Goal: Information Seeking & Learning: Learn about a topic

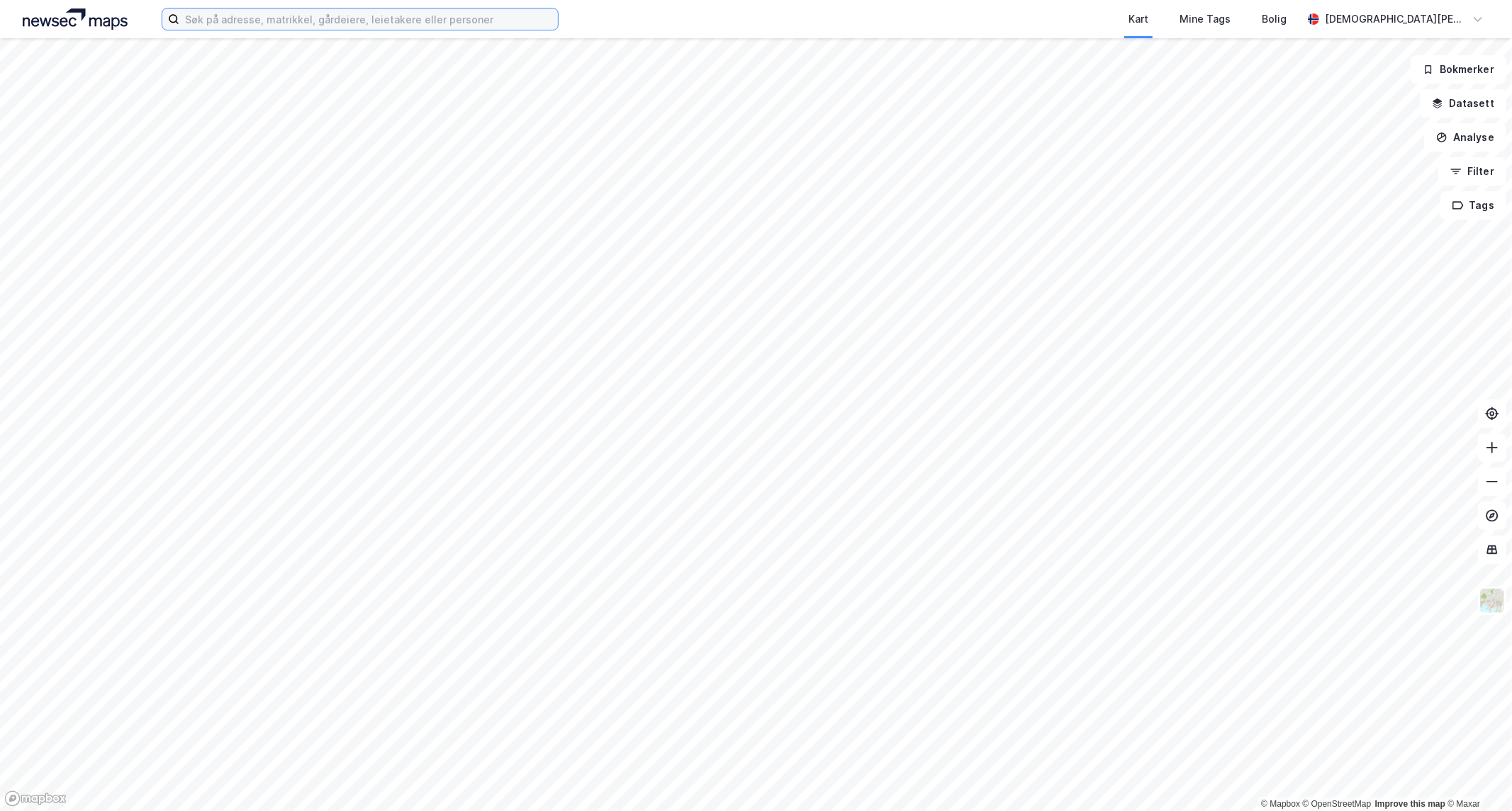
click at [454, 22] on input at bounding box center [369, 19] width 378 height 22
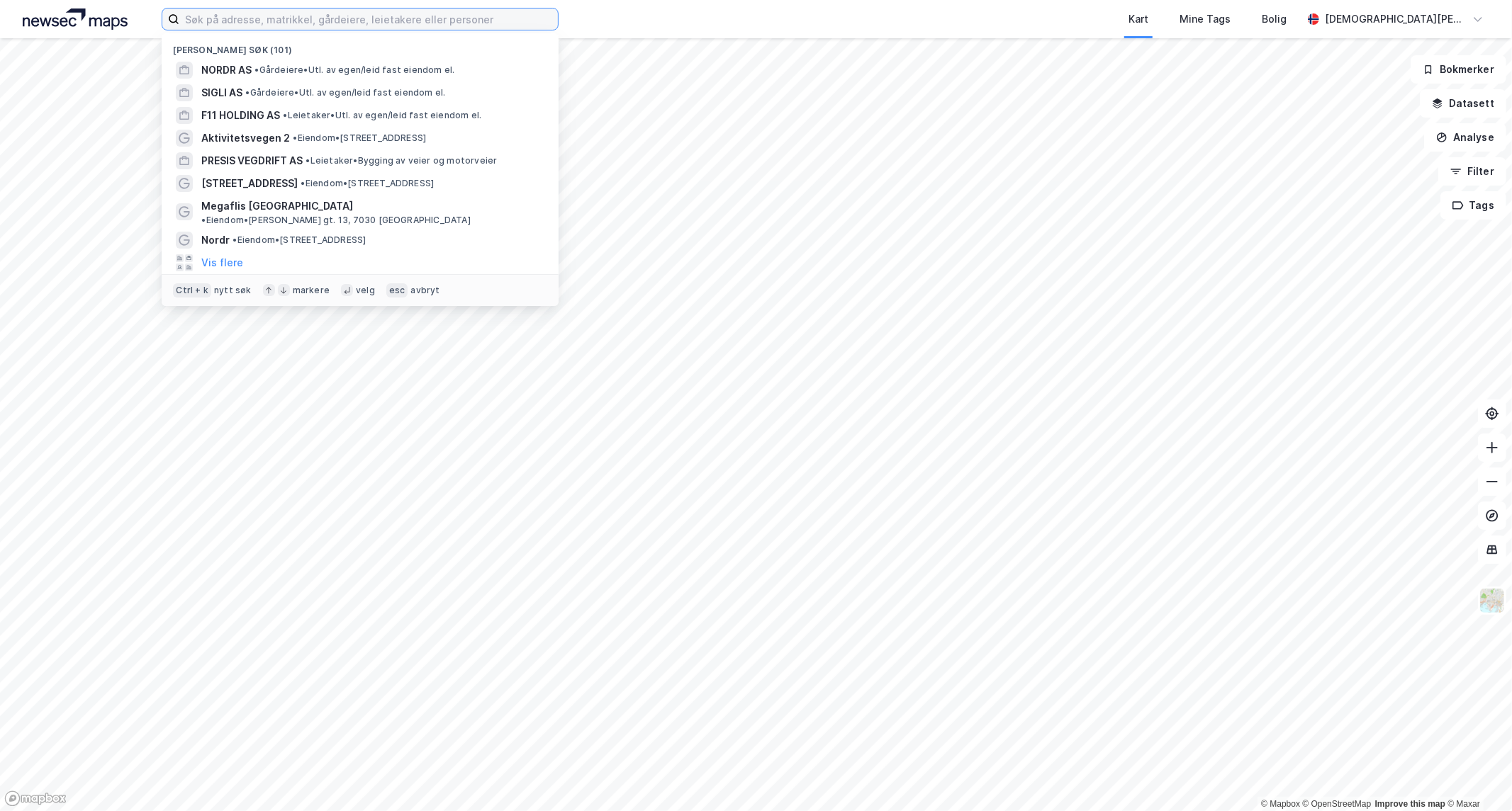
paste input "Dr. Natvigs vei 6, 1397 [GEOGRAPHIC_DATA]"
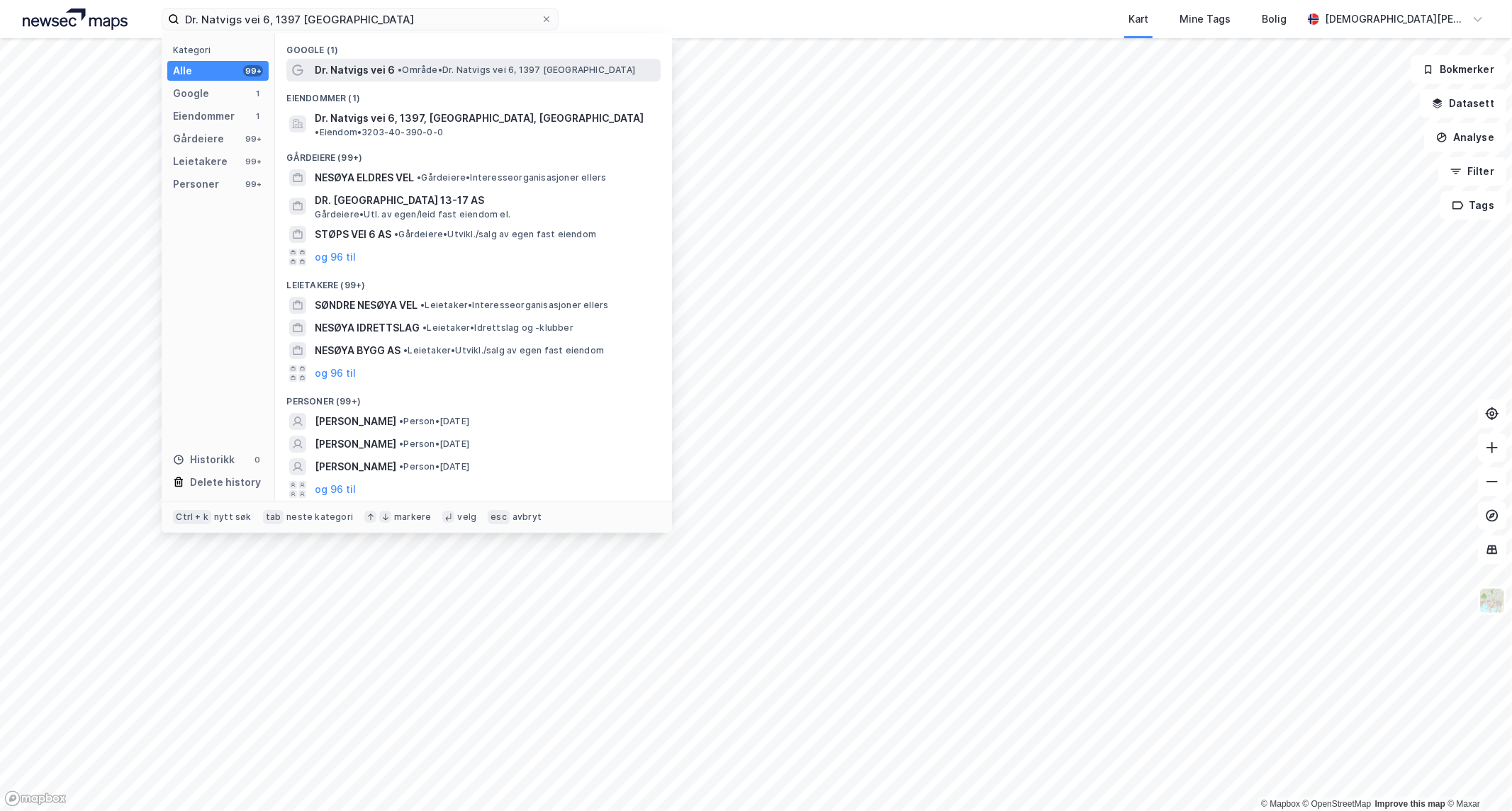
click at [451, 67] on span "• Område • Dr. Natvigs vei 6, 1397 [GEOGRAPHIC_DATA]" at bounding box center [516, 70] width 237 height 11
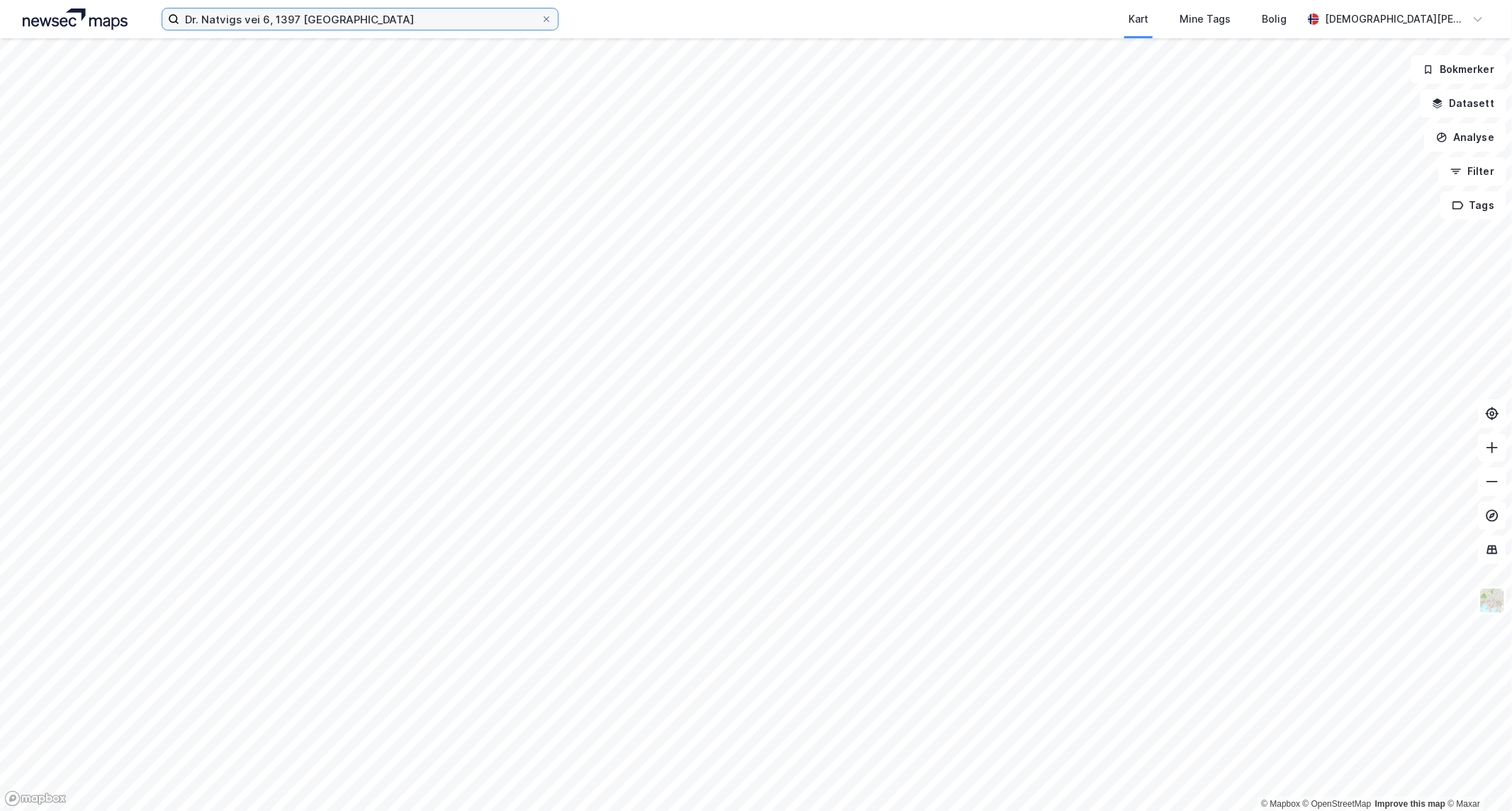
click at [378, 9] on input "Dr. Natvigs vei 6, 1397 [GEOGRAPHIC_DATA]" at bounding box center [360, 19] width 362 height 22
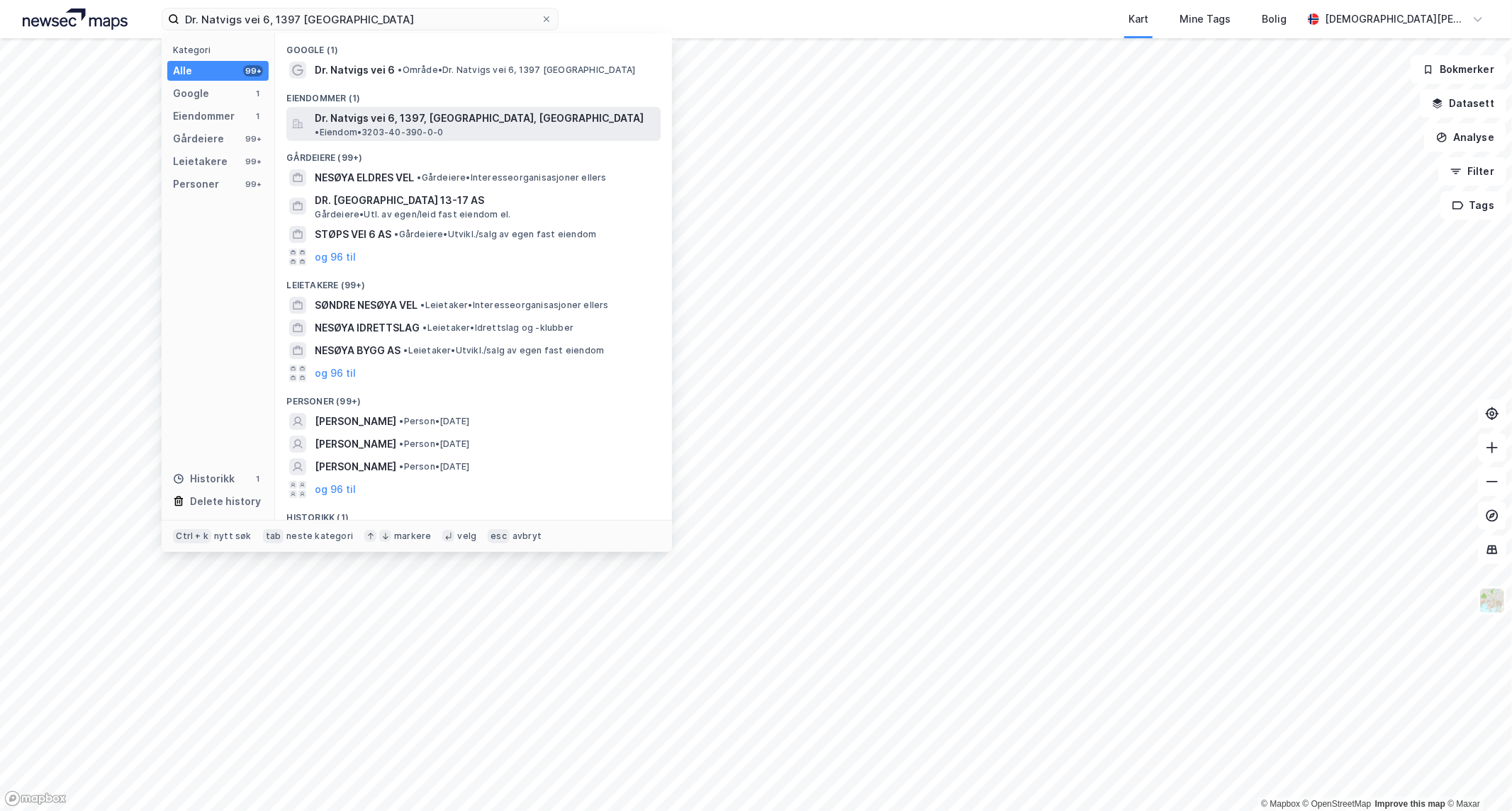
click at [430, 120] on span "Dr. Natvigs vei 6, 1397, [GEOGRAPHIC_DATA], [GEOGRAPHIC_DATA]" at bounding box center [479, 118] width 329 height 17
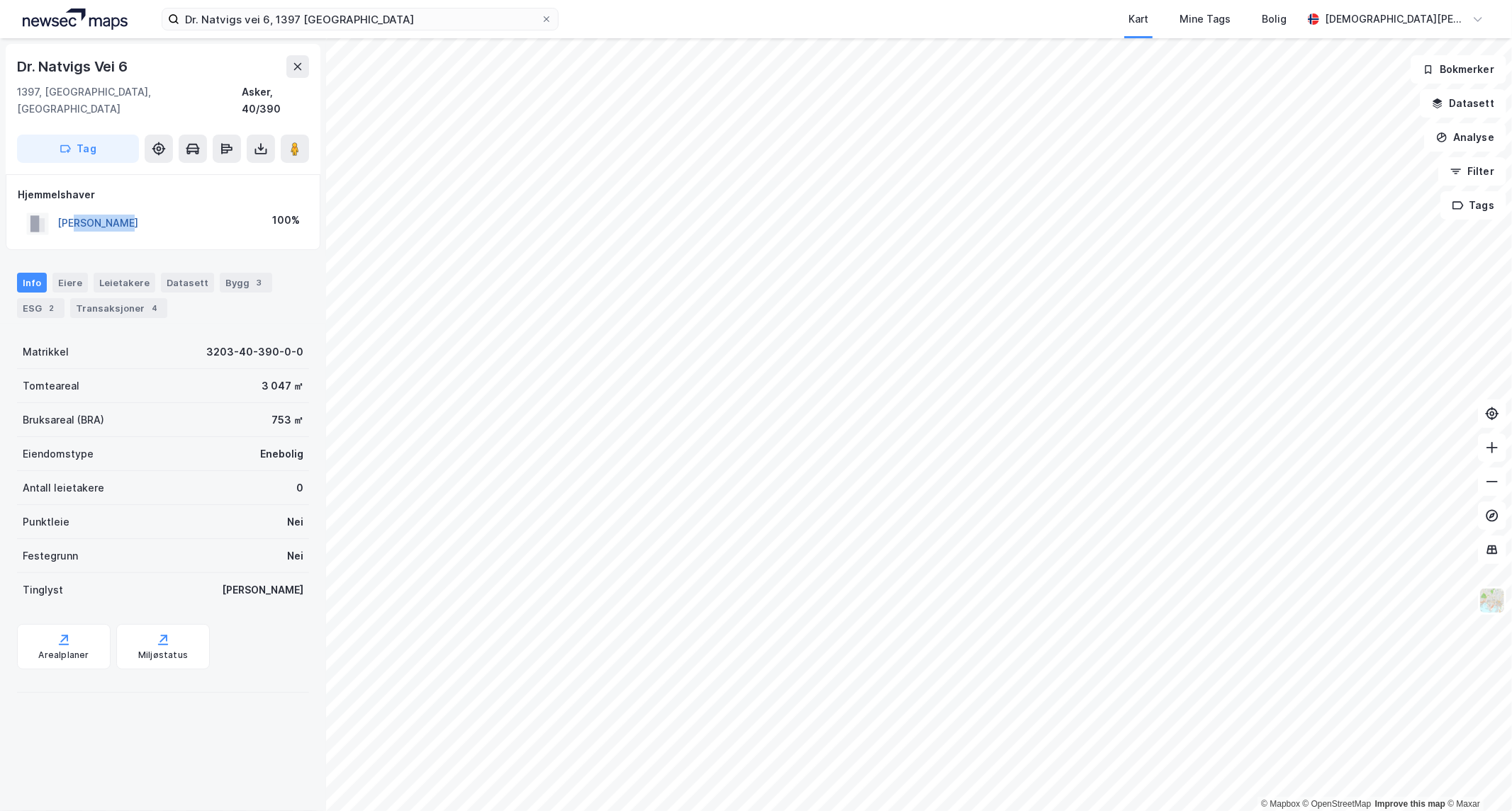
drag, startPoint x: 163, startPoint y: 207, endPoint x: 78, endPoint y: 207, distance: 85.0
click at [78, 209] on div "[PERSON_NAME] 100%" at bounding box center [163, 224] width 290 height 29
click at [166, 209] on div "[PERSON_NAME] 100%" at bounding box center [163, 224] width 290 height 29
click at [73, 272] on div "Eiere" at bounding box center [70, 282] width 35 height 20
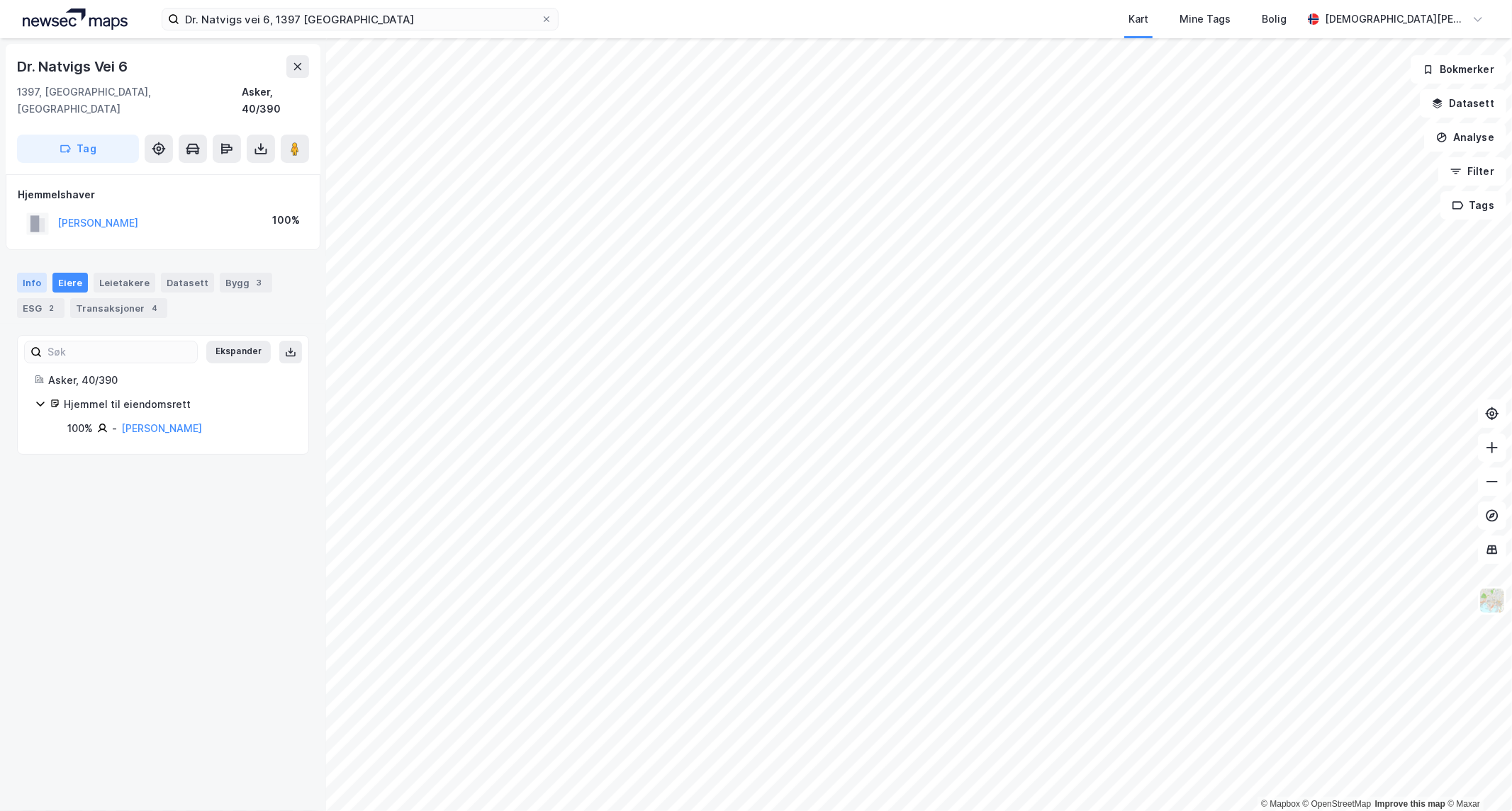
click at [31, 272] on div "Info" at bounding box center [31, 282] width 30 height 20
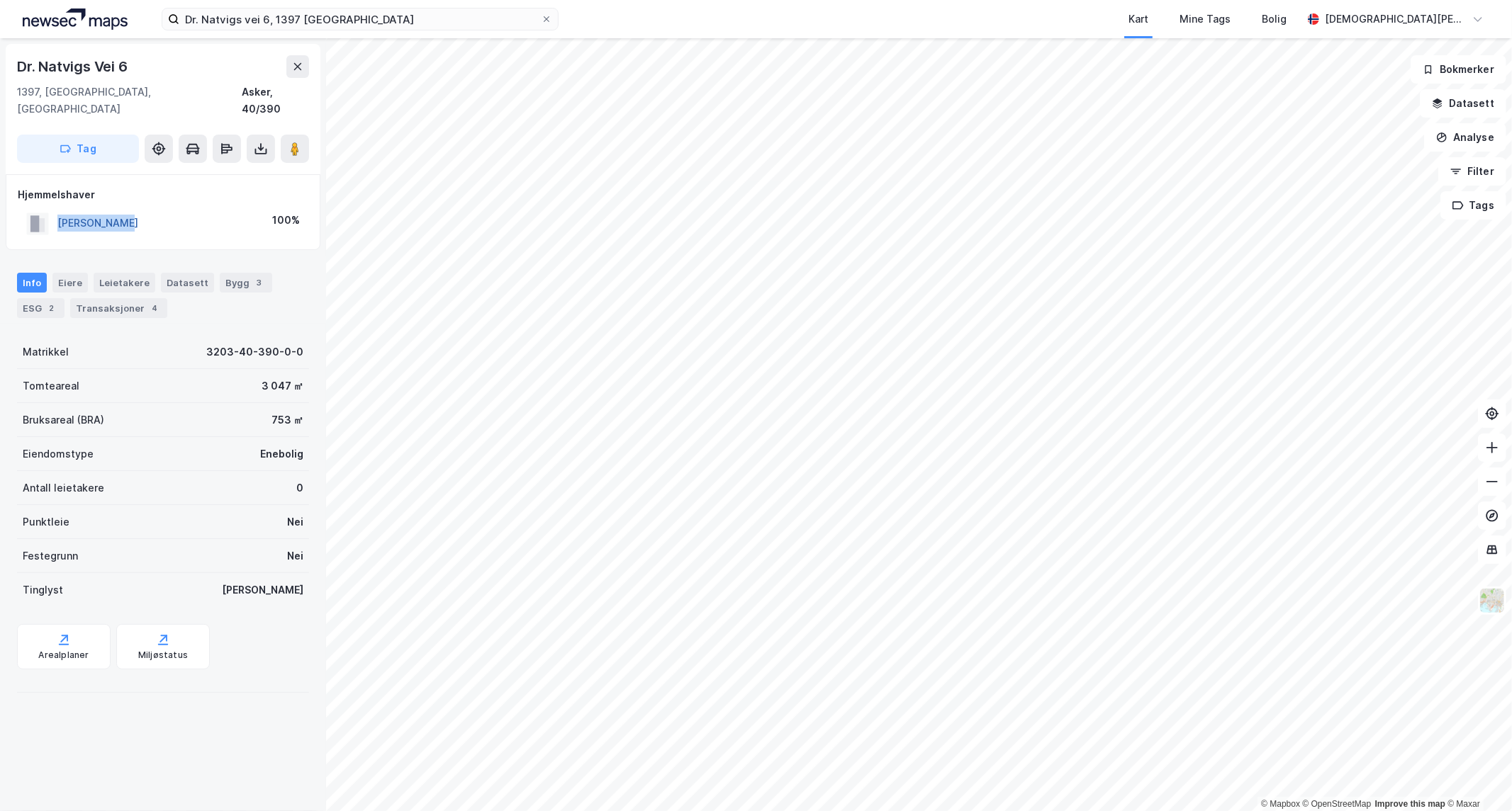
drag, startPoint x: 143, startPoint y: 211, endPoint x: 58, endPoint y: 205, distance: 85.2
click at [58, 209] on div "[PERSON_NAME] 100%" at bounding box center [163, 224] width 290 height 29
copy button "[PERSON_NAME]"
drag, startPoint x: 245, startPoint y: 369, endPoint x: 272, endPoint y: 369, distance: 27.0
click at [272, 377] on div "10 665 ㎡" at bounding box center [280, 385] width 46 height 17
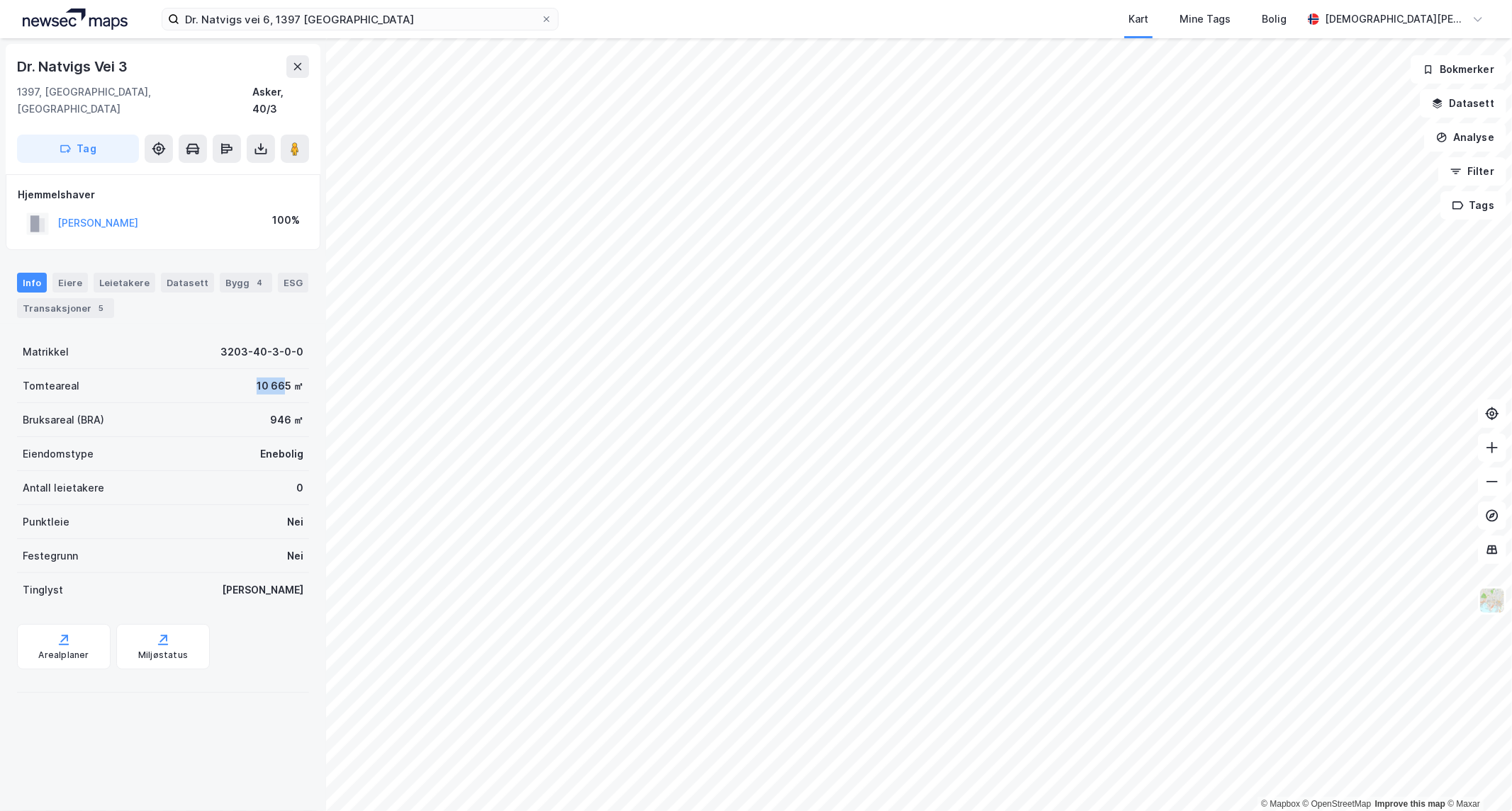
click at [272, 377] on div "10 665 ㎡" at bounding box center [280, 385] width 46 height 17
drag, startPoint x: 203, startPoint y: 214, endPoint x: 40, endPoint y: 201, distance: 163.5
click at [40, 209] on div "[PERSON_NAME] BEATE D 100%" at bounding box center [163, 224] width 290 height 29
copy button "[PERSON_NAME] BEATE D"
click at [376, 18] on input "Dr. Natvigs vei 6, 1397 [GEOGRAPHIC_DATA]" at bounding box center [360, 19] width 362 height 22
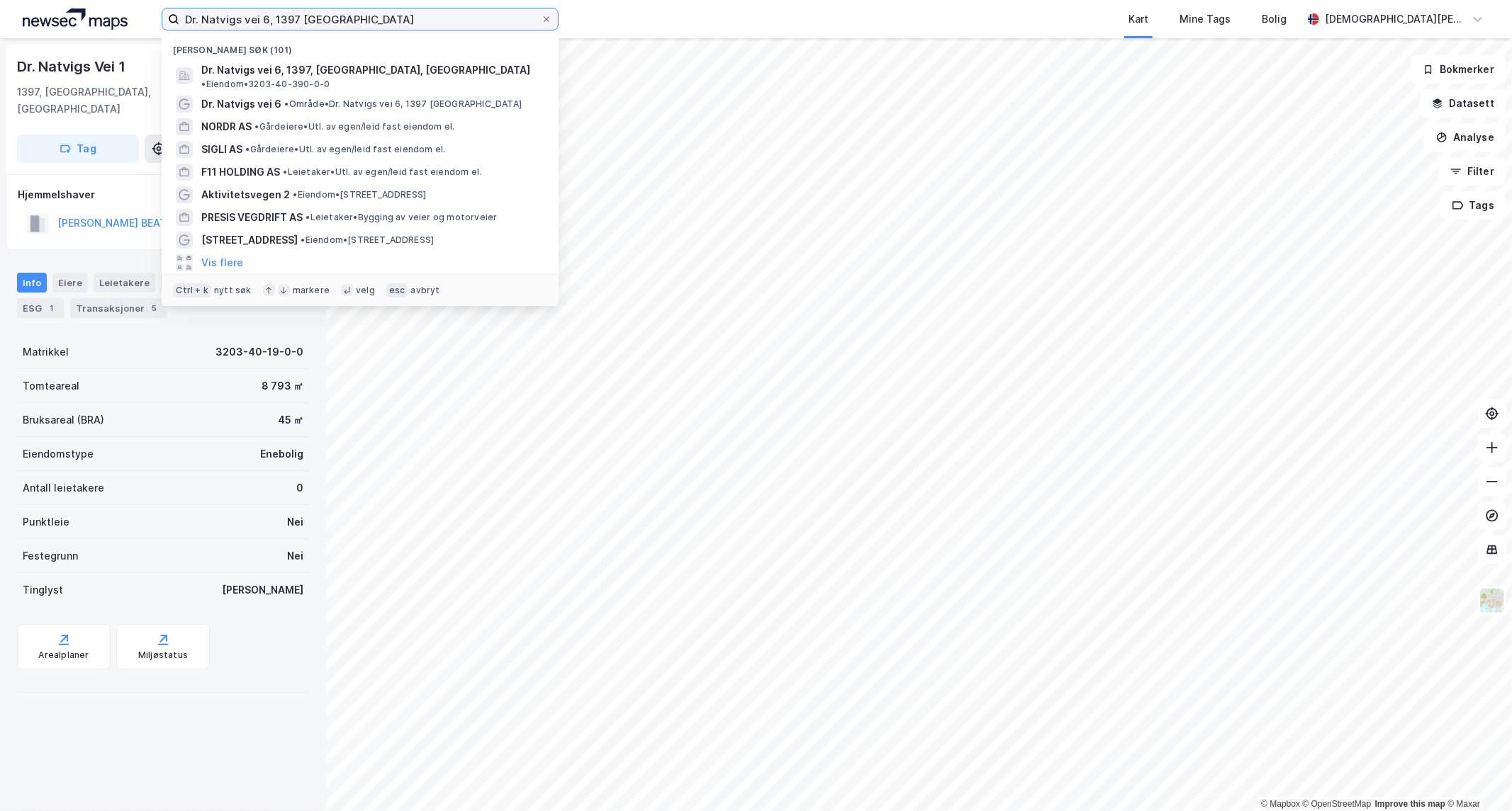
paste input "Sundveien 11"
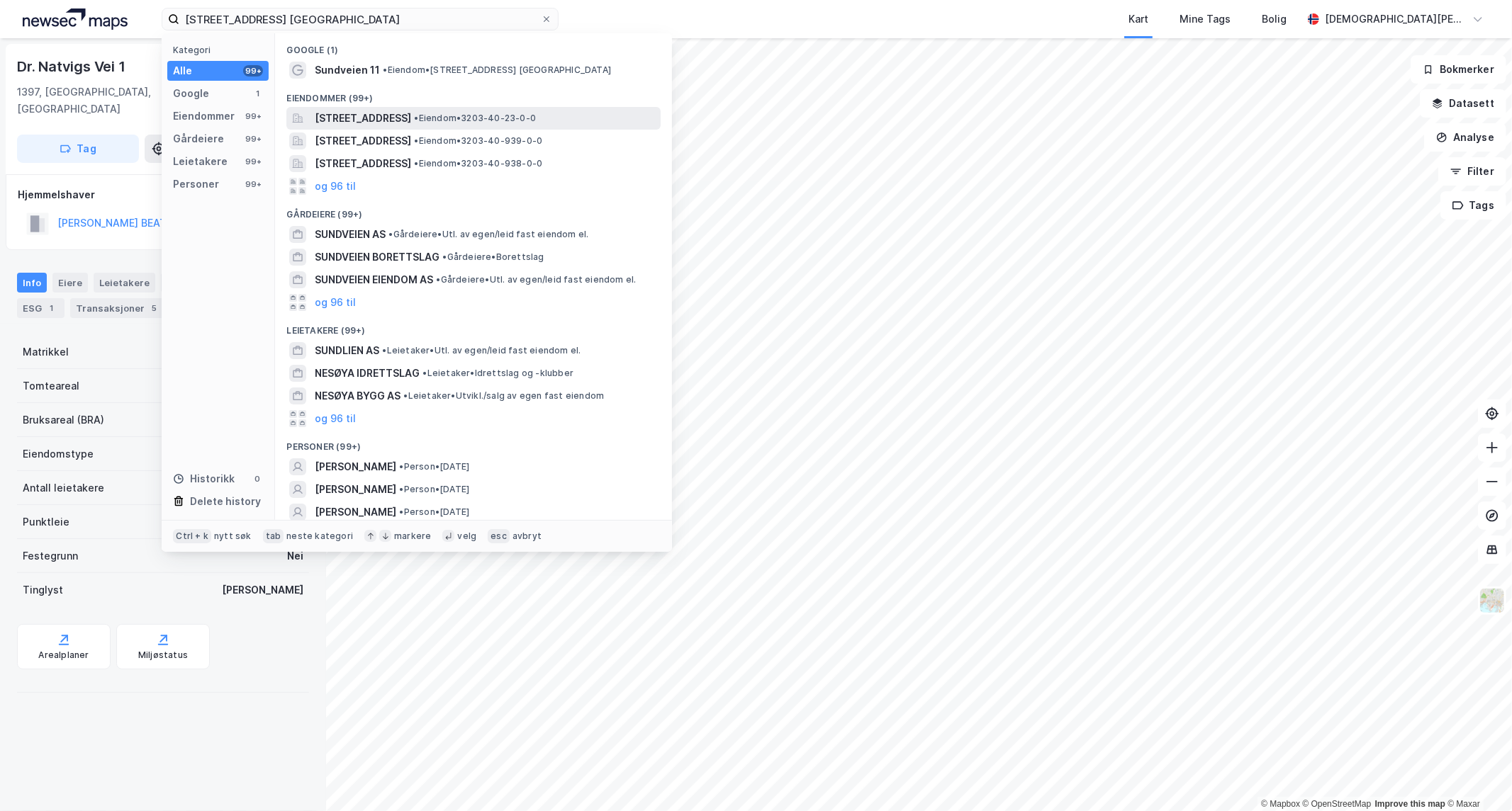
click at [411, 113] on span "[STREET_ADDRESS]" at bounding box center [363, 118] width 96 height 17
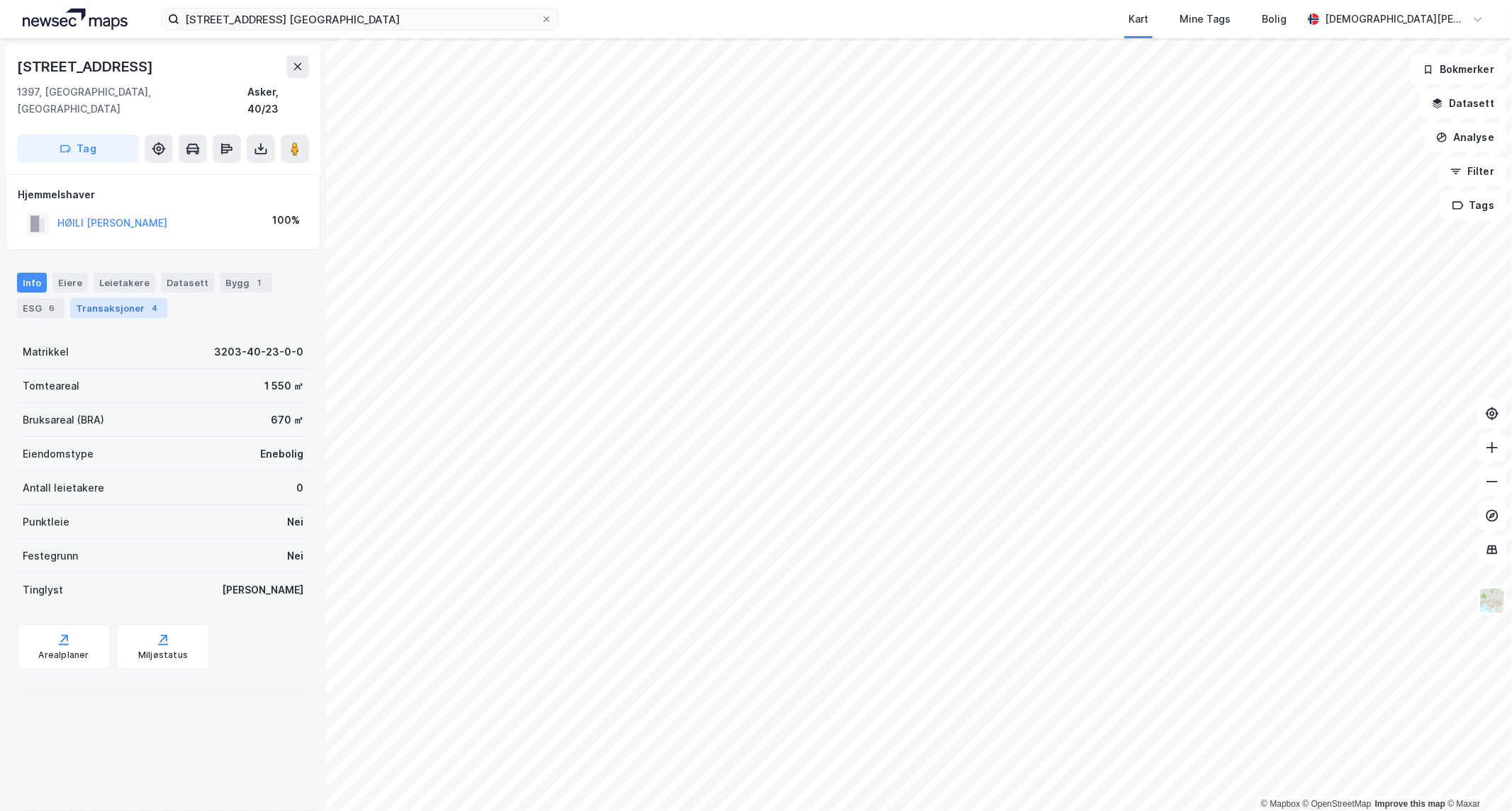
click at [138, 298] on div "Transaksjoner 4" at bounding box center [119, 308] width 97 height 20
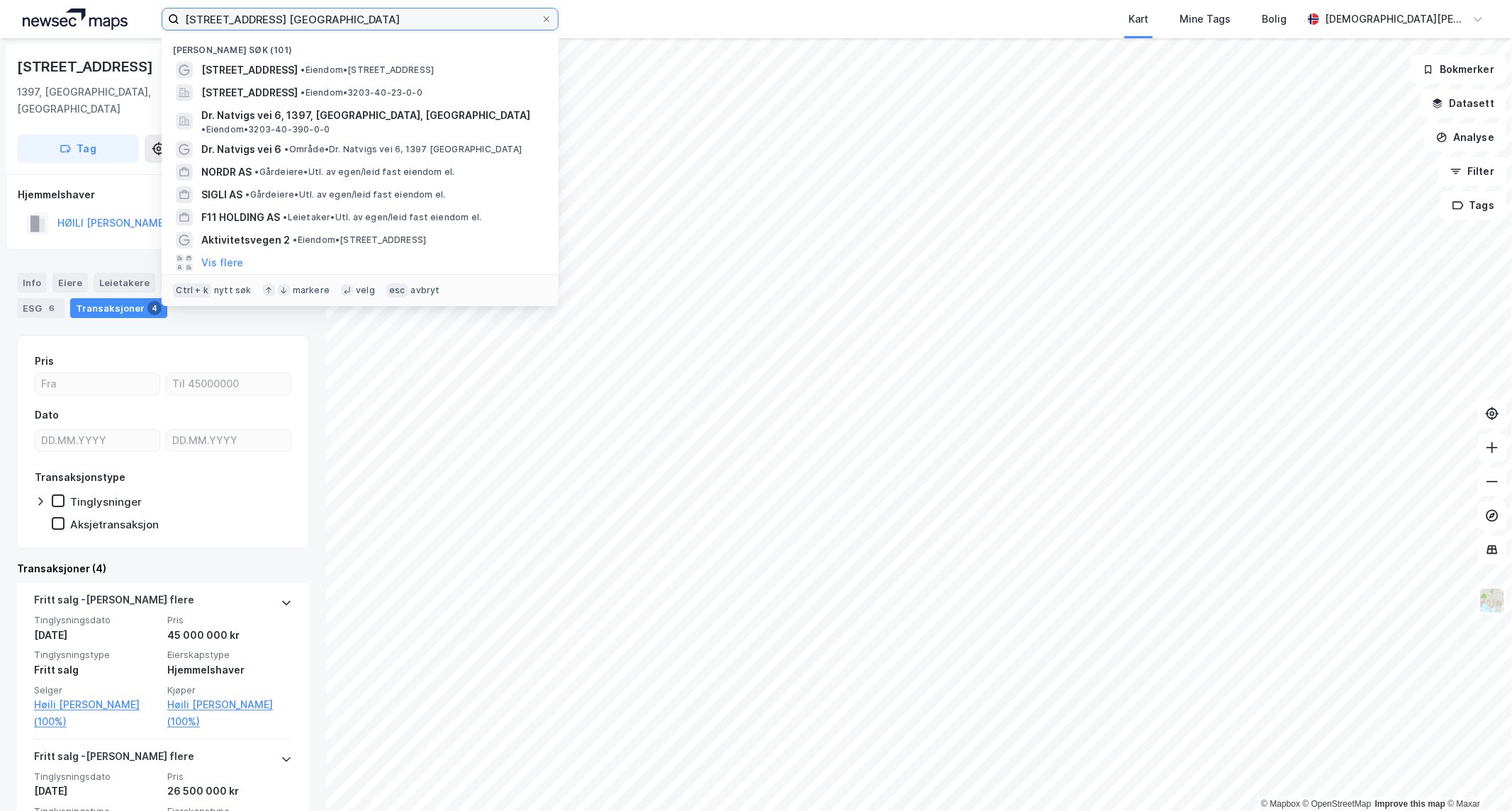
click at [431, 19] on input "[STREET_ADDRESS] [GEOGRAPHIC_DATA]" at bounding box center [360, 19] width 362 height 22
paste input "[STREET_ADDRESS]"
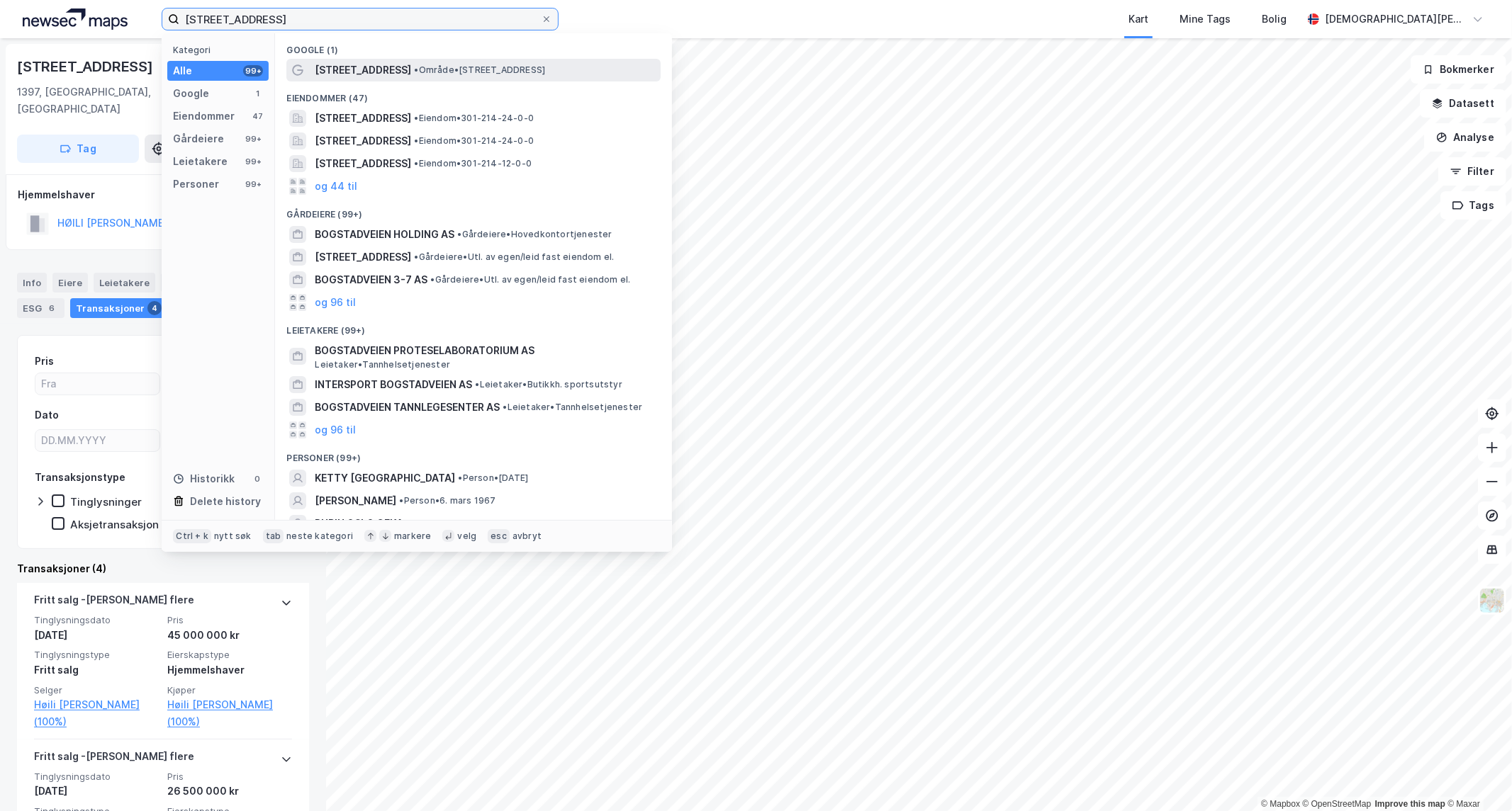
type input "[STREET_ADDRESS]"
click at [414, 67] on span "•" at bounding box center [415, 69] width 4 height 10
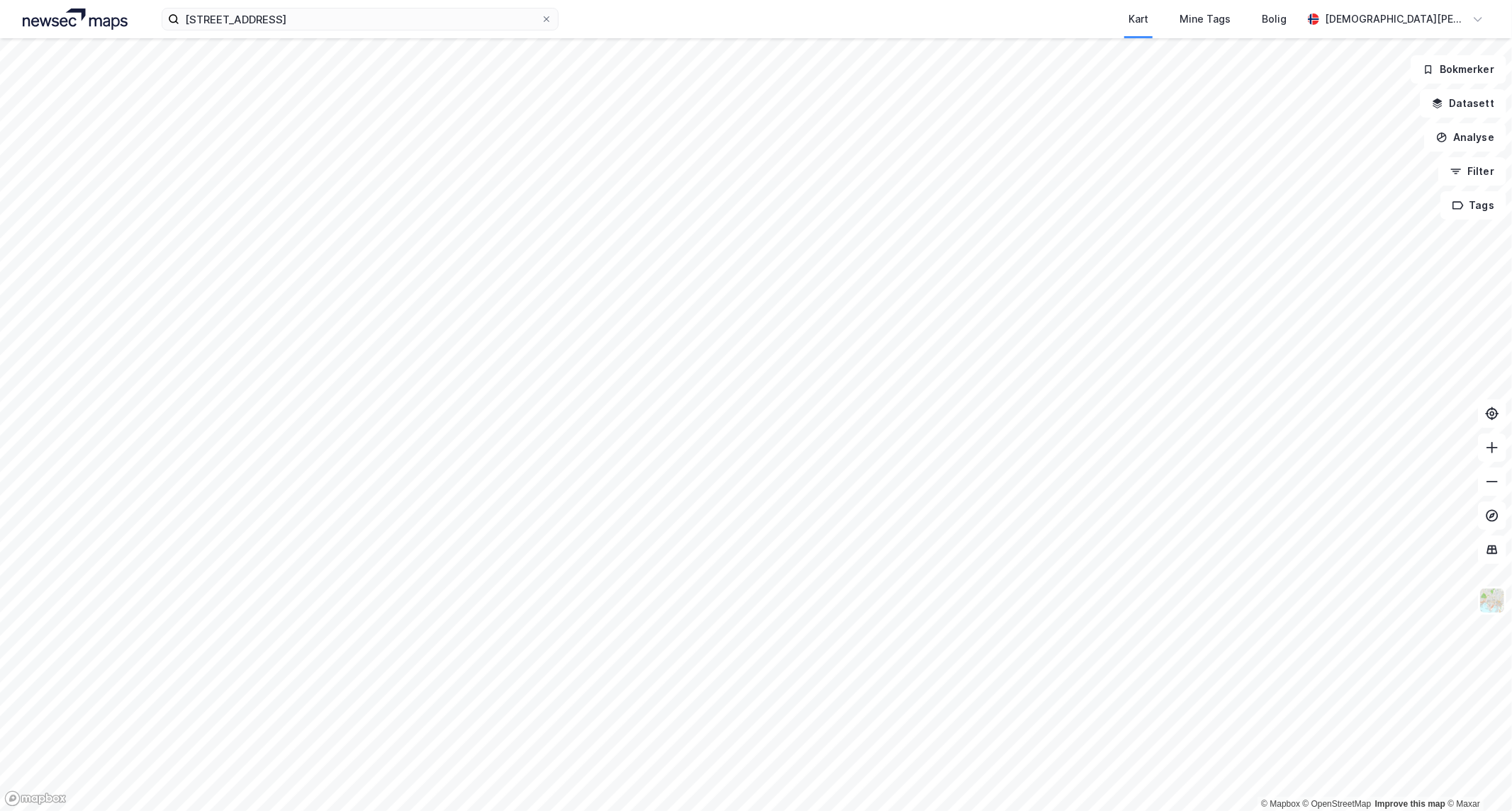
click at [358, 34] on div "[STREET_ADDRESS] Kart Mine Tags Bolig [PERSON_NAME]" at bounding box center [756, 19] width 1512 height 38
click at [357, 17] on input "[STREET_ADDRESS]" at bounding box center [360, 19] width 362 height 22
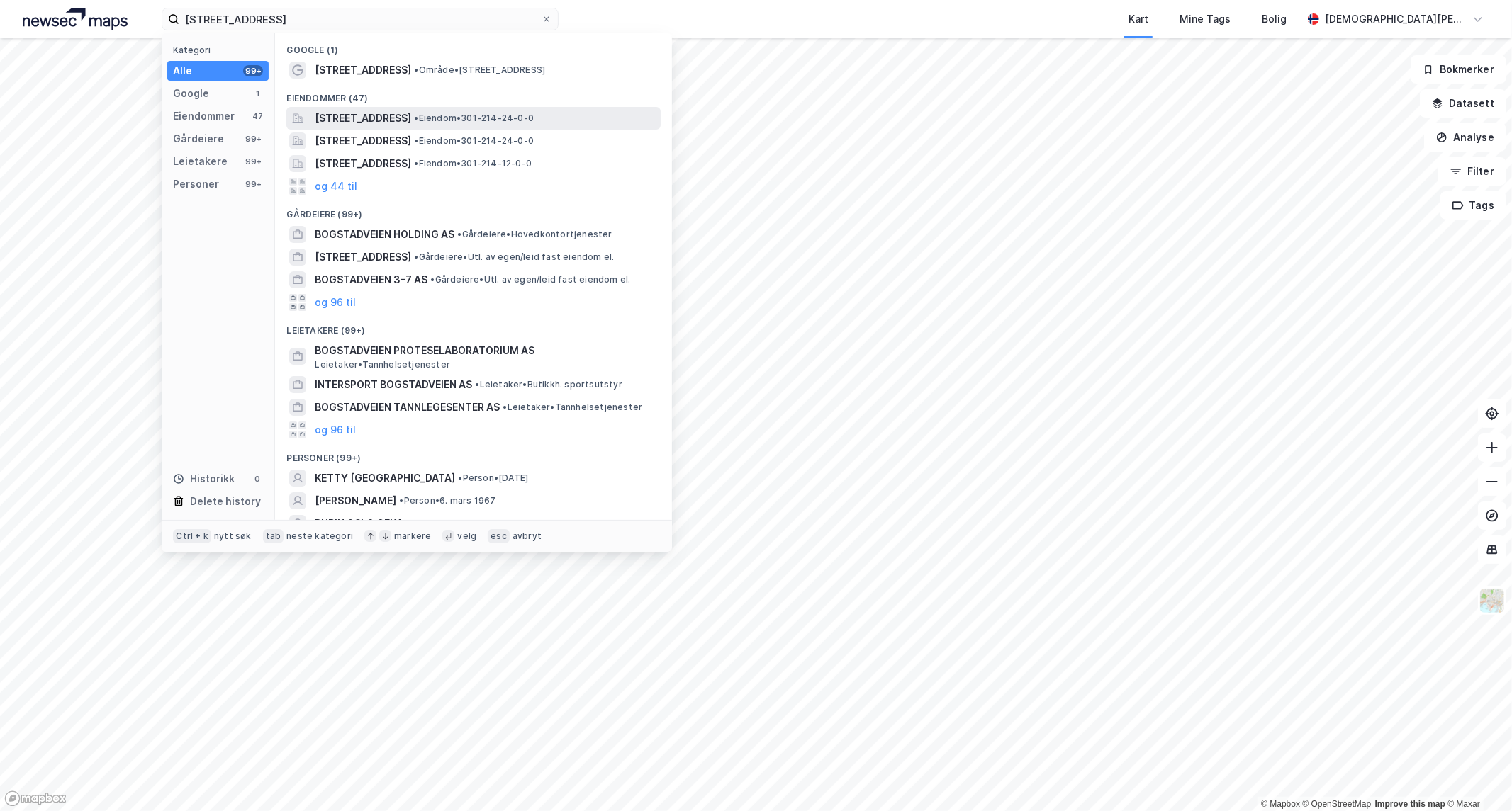
click at [374, 115] on span "[STREET_ADDRESS]" at bounding box center [363, 118] width 96 height 17
